Goal: Transaction & Acquisition: Purchase product/service

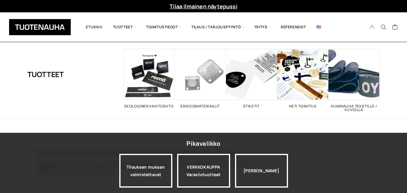
click at [368, 24] on link "My Account" at bounding box center [373, 26] width 12 height 5
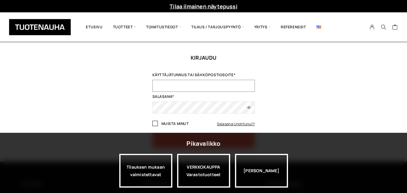
click at [221, 82] on input "Käyttäjätunnus tai sähköpostiosoite *" at bounding box center [204, 86] width 103 height 12
click at [201, 87] on input "Käyttäjätunnus tai sähköpostiosoite *" at bounding box center [204, 86] width 103 height 12
type input "[EMAIL_ADDRESS][DOMAIN_NAME]"
click at [153, 133] on button "Kirjaudu sisään" at bounding box center [204, 140] width 103 height 15
click at [159, 124] on label "Muista minut" at bounding box center [171, 124] width 36 height 5
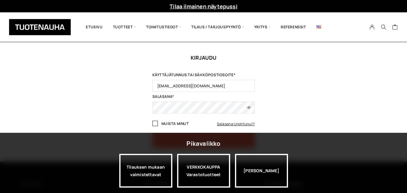
click at [158, 124] on input "Muista minut" at bounding box center [155, 123] width 5 height 5
checkbox input "true"
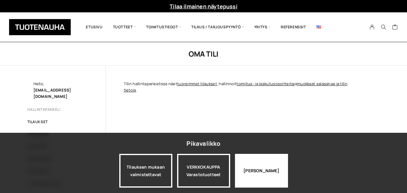
click at [259, 161] on div "[PERSON_NAME]" at bounding box center [261, 171] width 53 height 34
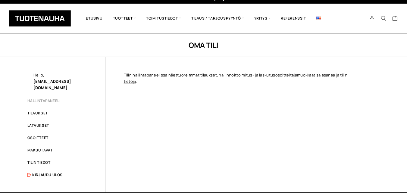
scroll to position [11, 0]
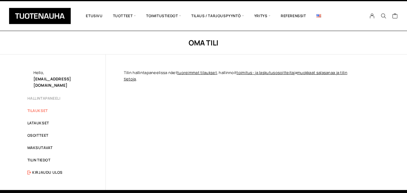
click at [42, 108] on link "Tilaukset" at bounding box center [37, 110] width 21 height 5
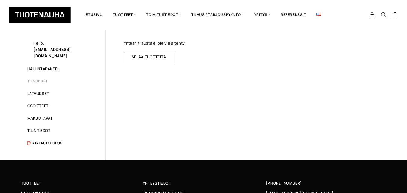
scroll to position [47, 0]
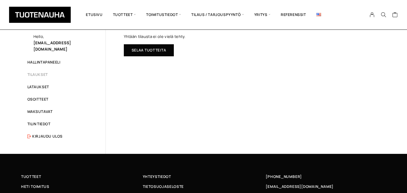
click at [141, 52] on link "Selaa tuotteita" at bounding box center [149, 50] width 50 height 12
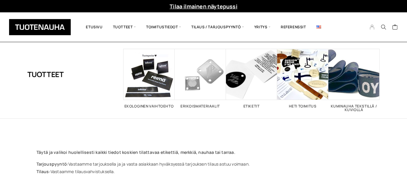
click at [371, 25] on icon "My Account" at bounding box center [373, 26] width 6 height 5
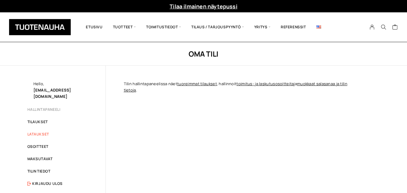
click at [44, 132] on link "Lataukset" at bounding box center [38, 134] width 22 height 5
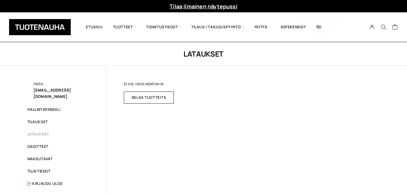
click at [41, 161] on ul "Hallintapaneeli Tilaukset Lataukset Osoitteet Maksutavat Tilin tiedot Kirjaudu …" at bounding box center [57, 146] width 60 height 79
click at [41, 169] on link "Tilin tiedot" at bounding box center [38, 171] width 23 height 5
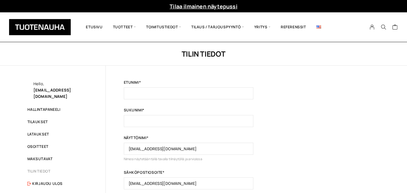
click at [52, 107] on link "Hallintapaneeli" at bounding box center [43, 109] width 33 height 5
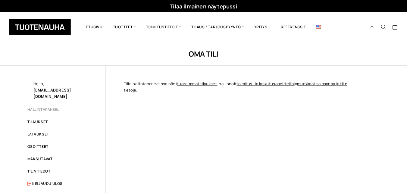
click at [36, 131] on ul "Hallintapaneeli Tilaukset Lataukset Osoitteet Maksutavat Tilin tiedot Kirjaudu …" at bounding box center [57, 146] width 60 height 79
click at [35, 132] on link "Lataukset" at bounding box center [38, 134] width 22 height 5
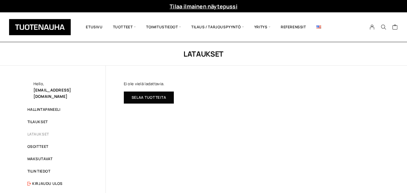
click at [147, 97] on link "Selaa tuotteita" at bounding box center [149, 98] width 50 height 12
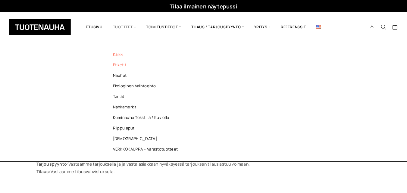
click at [120, 67] on link "Etiketit" at bounding box center [146, 65] width 87 height 11
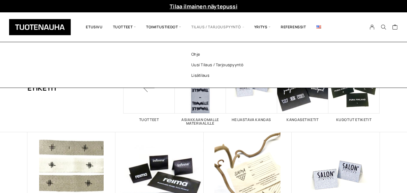
click at [231, 24] on span "Tilaus / Tarjouspyyntö" at bounding box center [217, 27] width 63 height 21
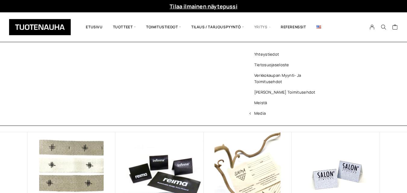
click at [265, 30] on span "Yritys" at bounding box center [262, 27] width 27 height 21
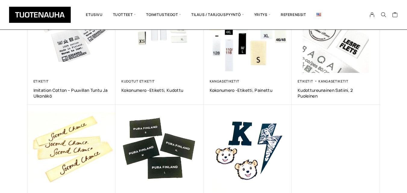
scroll to position [286, 0]
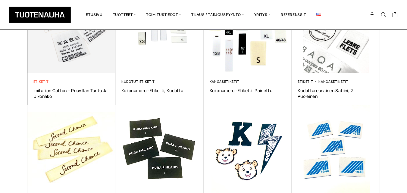
click at [38, 81] on link "Etiketit" at bounding box center [41, 81] width 16 height 5
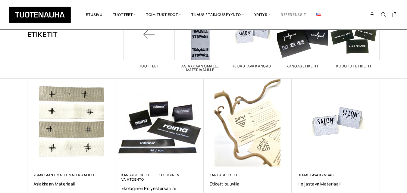
scroll to position [53, 0]
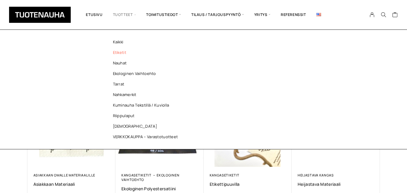
click at [114, 49] on link "Etiketit" at bounding box center [146, 52] width 87 height 11
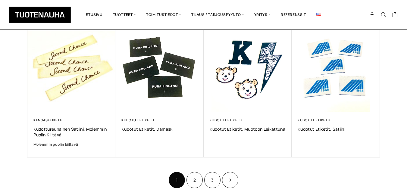
scroll to position [373, 0]
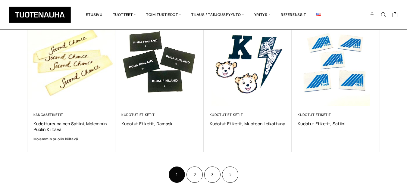
click at [373, 16] on icon "My Account" at bounding box center [373, 14] width 6 height 5
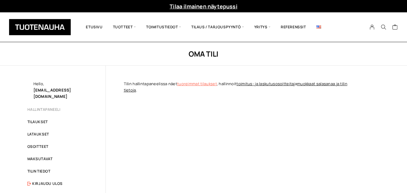
click at [197, 85] on link "tuoreimmat tilaukset" at bounding box center [197, 83] width 40 height 5
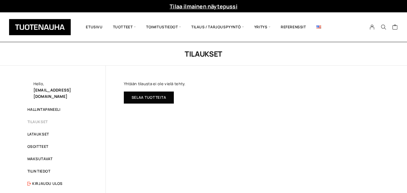
click at [165, 98] on link "Selaa tuotteita" at bounding box center [149, 98] width 50 height 12
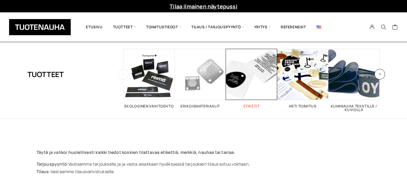
click at [252, 88] on span "Visit product category Etiketit" at bounding box center [251, 74] width 51 height 51
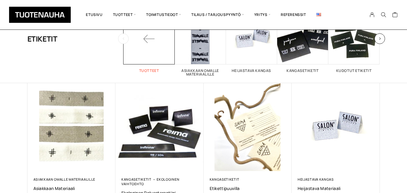
scroll to position [92, 0]
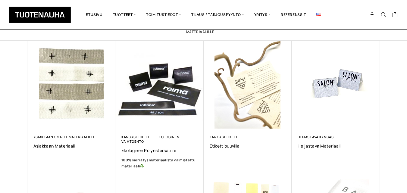
click at [148, 124] on img at bounding box center [159, 85] width 88 height 88
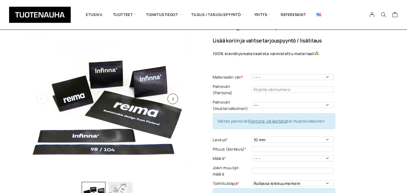
scroll to position [20, 0]
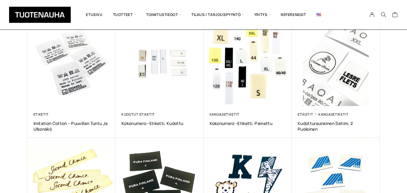
scroll to position [264, 0]
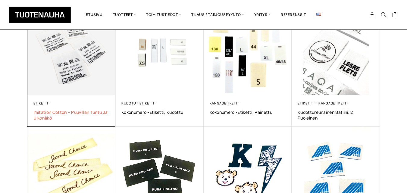
click at [58, 110] on span "Imitation Cotton – puuvillan tuntu ja ulkonäkö" at bounding box center [71, 114] width 76 height 11
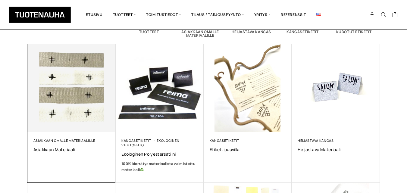
scroll to position [89, 0]
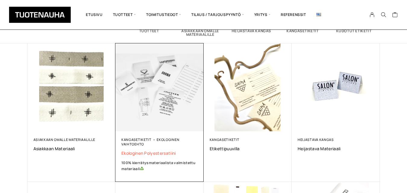
click at [141, 153] on span "Ekologinen polyestersatiini" at bounding box center [159, 153] width 76 height 6
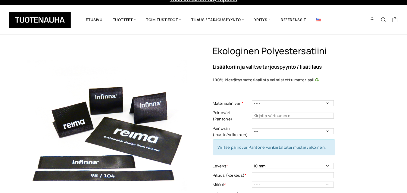
scroll to position [9, 0]
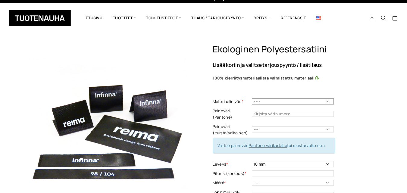
click at [272, 101] on select "- - - Valkoinen Musta" at bounding box center [293, 102] width 82 height 6
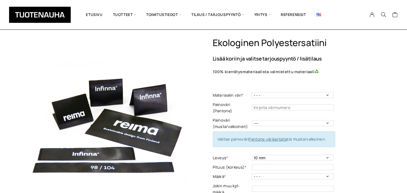
scroll to position [16, 0]
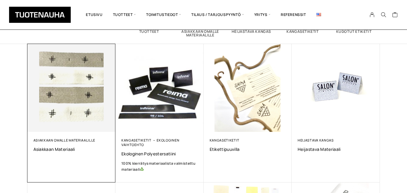
scroll to position [89, 0]
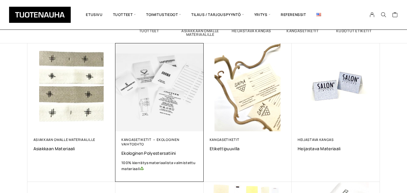
click at [145, 118] on img at bounding box center [159, 87] width 93 height 93
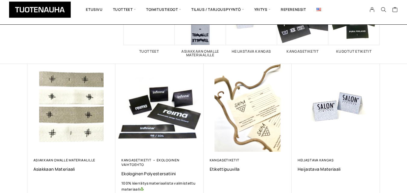
scroll to position [89, 0]
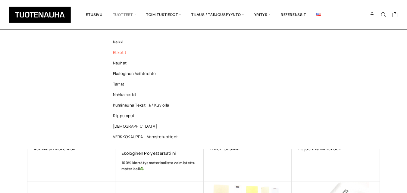
click at [121, 54] on link "Etiketit" at bounding box center [146, 52] width 87 height 11
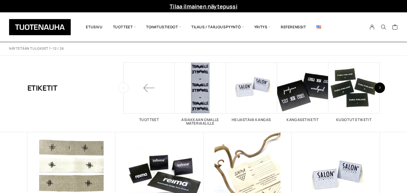
click at [378, 90] on button "button" at bounding box center [380, 88] width 11 height 11
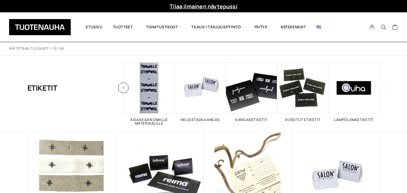
click at [378, 90] on button "button" at bounding box center [380, 88] width 11 height 11
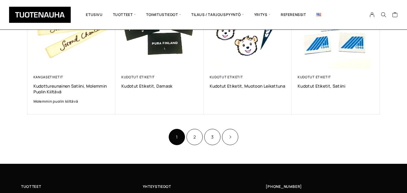
scroll to position [410, 0]
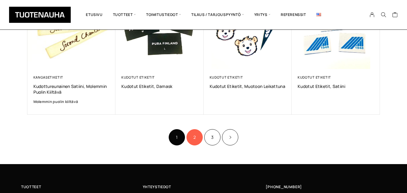
click at [197, 141] on link "2" at bounding box center [195, 137] width 16 height 16
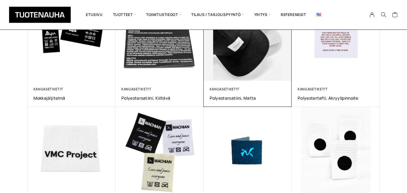
scroll to position [272, 0]
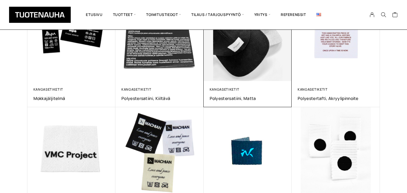
click at [255, 84] on div "Kangasetiketit Polyestersatiini, matta 0,00 €" at bounding box center [248, 94] width 88 height 26
click at [236, 80] on img at bounding box center [247, 37] width 93 height 93
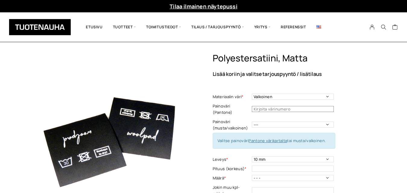
click at [271, 106] on input "text" at bounding box center [293, 109] width 82 height 6
click at [259, 117] on td "--- Musta Valkoinen" at bounding box center [294, 125] width 84 height 16
click at [260, 122] on select "--- Musta Valkoinen" at bounding box center [293, 125] width 82 height 6
select select "musta"
click at [252, 122] on select "--- Musta Valkoinen" at bounding box center [293, 125] width 82 height 6
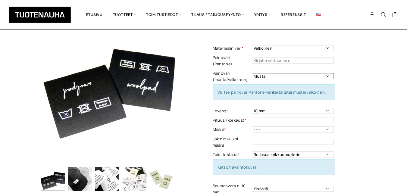
scroll to position [49, 0]
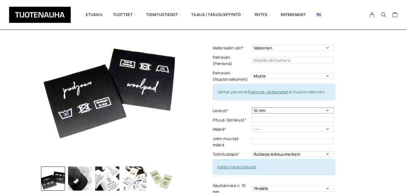
click at [282, 108] on select "10 mm 15 mm 20 mm 25 mm 30 mm 35 mm 40 mm 45 mm 50 mm 55 mm 60 mm 65 mm 70 mm" at bounding box center [293, 111] width 82 height 6
click at [252, 108] on select "10 mm 15 mm 20 mm 25 mm 30 mm 35 mm 40 mm 45 mm 50 mm 55 mm 60 mm 65 mm 70 mm" at bounding box center [293, 111] width 82 height 6
click at [276, 57] on input "text" at bounding box center [293, 60] width 82 height 6
click at [276, 108] on select "10 mm 15 mm 20 mm 25 mm 30 mm 35 mm 40 mm 45 mm 50 mm 55 mm 60 mm 65 mm 70 mm" at bounding box center [293, 111] width 82 height 6
click at [252, 108] on select "10 mm 15 mm 20 mm 25 mm 30 mm 35 mm 40 mm 45 mm 50 mm 55 mm 60 mm 65 mm 70 mm" at bounding box center [293, 111] width 82 height 6
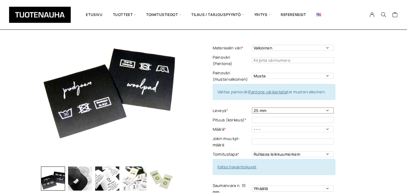
click at [271, 108] on select "10 mm 15 mm 20 mm 25 mm 30 mm 35 mm 40 mm 45 mm 50 mm 55 mm 60 mm 65 mm 70 mm" at bounding box center [293, 111] width 82 height 6
select select "45 mm"
click at [252, 108] on select "10 mm 15 mm 20 mm 25 mm 30 mm 35 mm 40 mm 45 mm 50 mm 55 mm 60 mm 65 mm 70 mm" at bounding box center [293, 111] width 82 height 6
click at [265, 117] on input "text" at bounding box center [293, 120] width 82 height 6
type input "25"
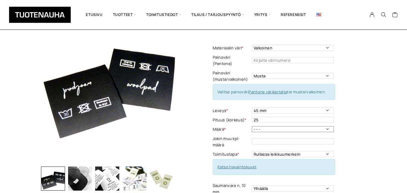
click at [263, 126] on select "- - - 250kpl 500 kpl 1000 kpl 1500 kpl 2000 kpl 2500 kpl 3000 kpl 3500 kpl 4000…" at bounding box center [293, 129] width 82 height 6
select select "250kpl"
click at [252, 126] on select "- - - 250kpl 500 kpl 1000 kpl 1500 kpl 2000 kpl 2500 kpl 3000 kpl 3500 kpl 4000…" at bounding box center [293, 129] width 82 height 6
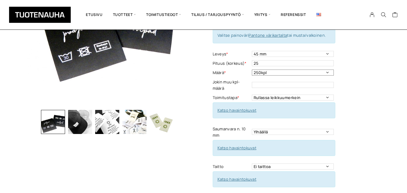
scroll to position [107, 0]
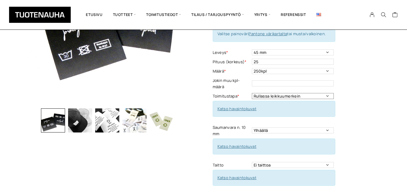
click at [271, 93] on select "Rullassa leikkuumerkein Rullassa ilman leikkuumerkkejä Leikattuna" at bounding box center [293, 96] width 82 height 6
select select "Leikattuna"
click at [252, 93] on select "Rullassa leikkuumerkein Rullassa ilman leikkuumerkkejä Leikattuna" at bounding box center [293, 96] width 82 height 6
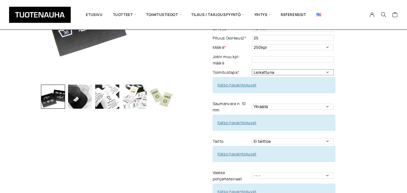
scroll to position [131, 0]
click at [274, 103] on select "Ylhäällä Vasemmalla sivulla Oikealla sivulla Ympäriinsä Ylhäällä ja alhaalla Mo…" at bounding box center [293, 106] width 82 height 6
select select "Vasemmalla sivulla"
click at [252, 103] on select "Ylhäällä Vasemmalla sivulla Oikealla sivulla Ympäriinsä Ylhäällä ja alhaalla Mo…" at bounding box center [293, 106] width 82 height 6
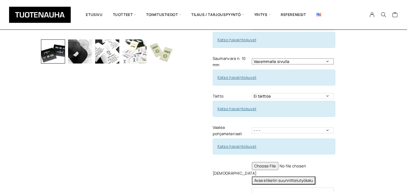
scroll to position [177, 0]
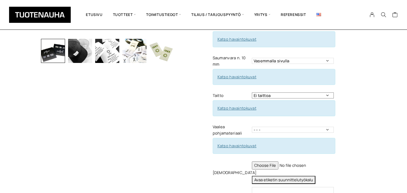
click at [272, 93] on select "Ei taittoa Päästätaitto Päistätaitto Keskitaitto, minimi koko 15 x 40 mm Hiippa…" at bounding box center [293, 96] width 82 height 6
click at [222, 124] on label "Vaalea pohjamateriaali" at bounding box center [232, 130] width 38 height 13
click at [256, 127] on select "- - - 1-puoleinen 2-puoleinen" at bounding box center [293, 130] width 82 height 6
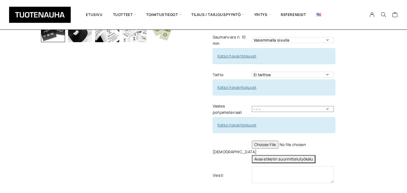
scroll to position [198, 0]
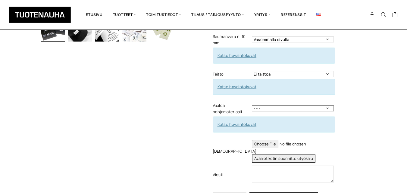
click at [263, 106] on select "- - - 1-puoleinen 2-puoleinen" at bounding box center [293, 109] width 82 height 6
select select "1-puoleinen"
click at [252, 106] on select "- - - 1-puoleinen 2-puoleinen" at bounding box center [293, 109] width 82 height 6
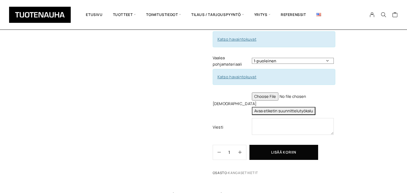
scroll to position [247, 0]
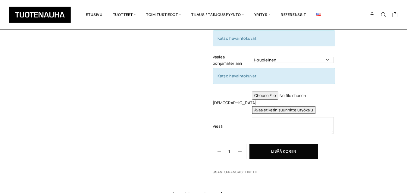
click at [260, 106] on button "Avaa etiketin suunnittelutyökalu" at bounding box center [284, 110] width 64 height 8
type textarea "Tuote: Etiketti viimeisteltynä (leikattuna - taitettuna) Materiaali: Vaalea pol…"
